Goal: Contribute content: Add original content to the website for others to see

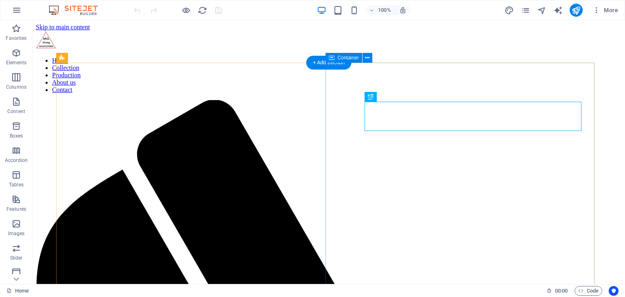
scroll to position [436, 0]
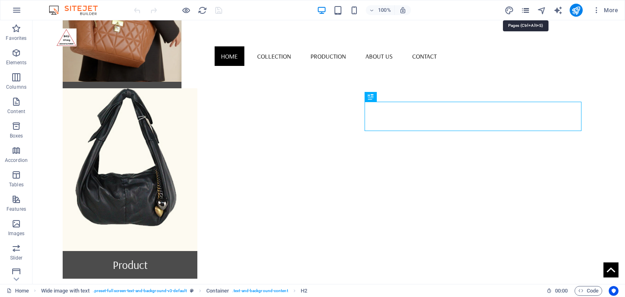
click at [524, 11] on icon "pages" at bounding box center [525, 10] width 9 height 9
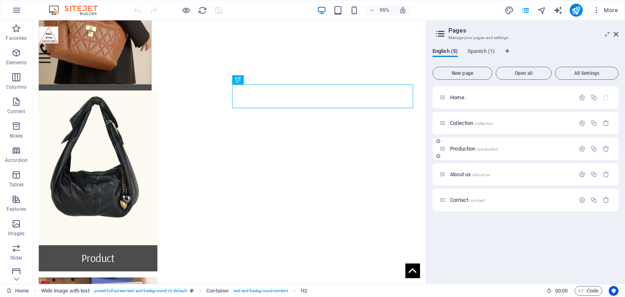
click at [462, 150] on span "Production /production" at bounding box center [474, 149] width 48 height 6
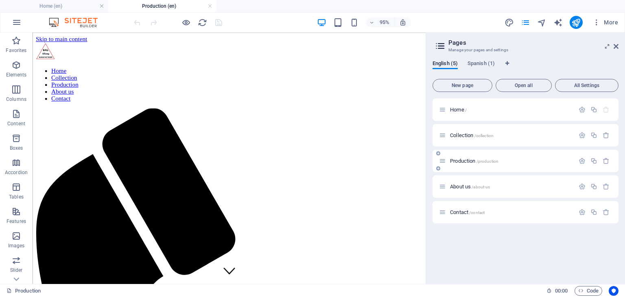
scroll to position [0, 0]
click at [617, 48] on icon at bounding box center [615, 46] width 5 height 7
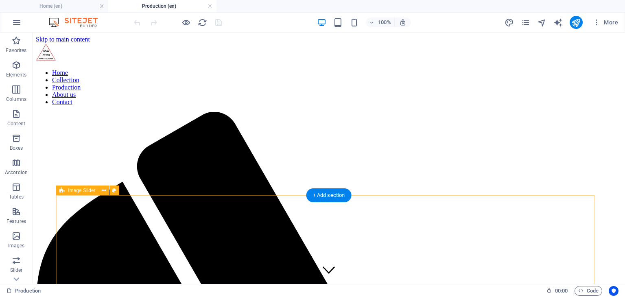
click at [106, 189] on icon at bounding box center [104, 190] width 4 height 9
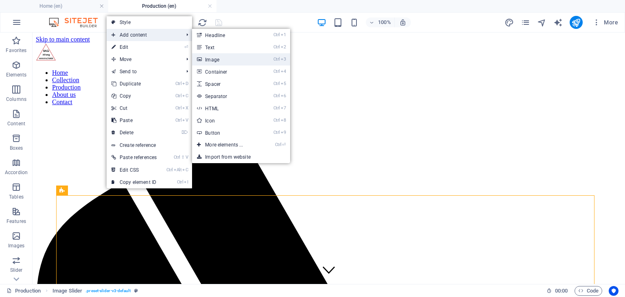
click at [219, 59] on link "Ctrl 3 Image" at bounding box center [225, 59] width 67 height 12
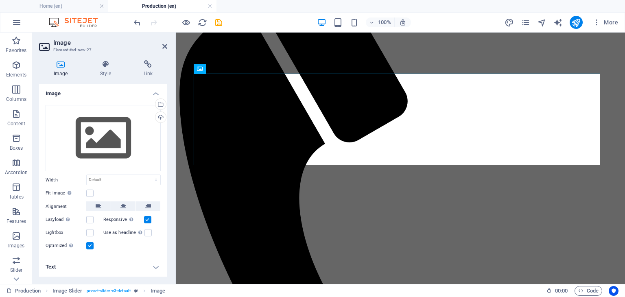
scroll to position [159, 0]
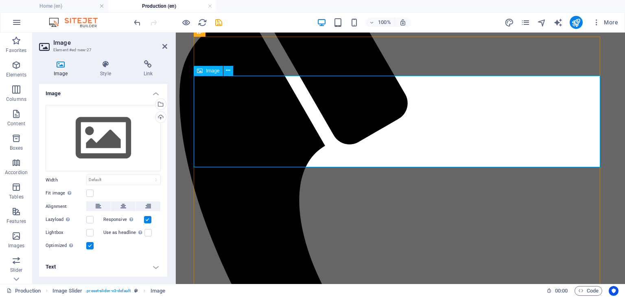
click at [100, 145] on div "Drag files here, click to choose files or select files from Files or our free s…" at bounding box center [103, 138] width 115 height 67
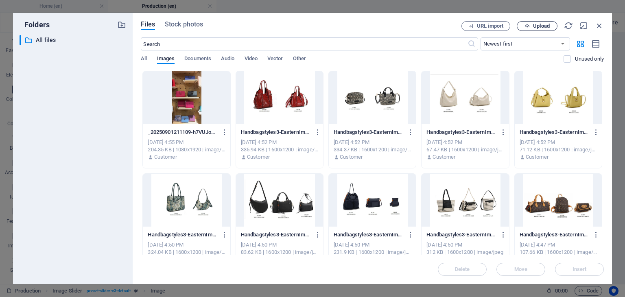
click at [544, 25] on span "Upload" at bounding box center [541, 26] width 17 height 5
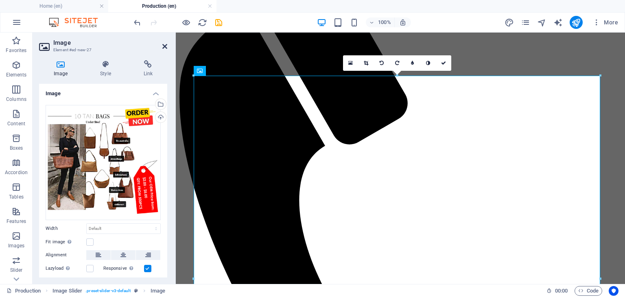
click at [163, 46] on icon at bounding box center [164, 46] width 5 height 7
